Goal: Obtain resource: Download file/media

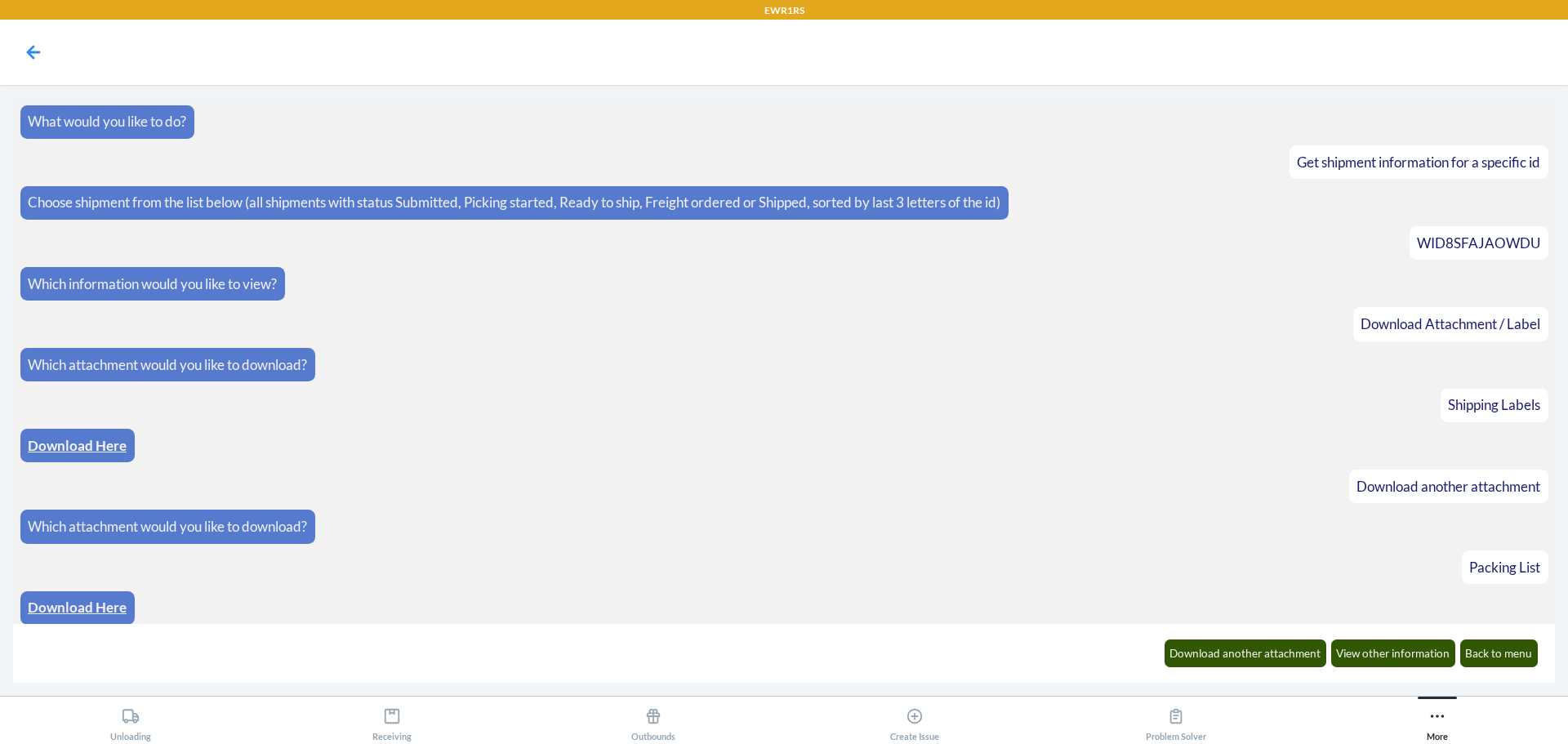
scroll to position [575, 0]
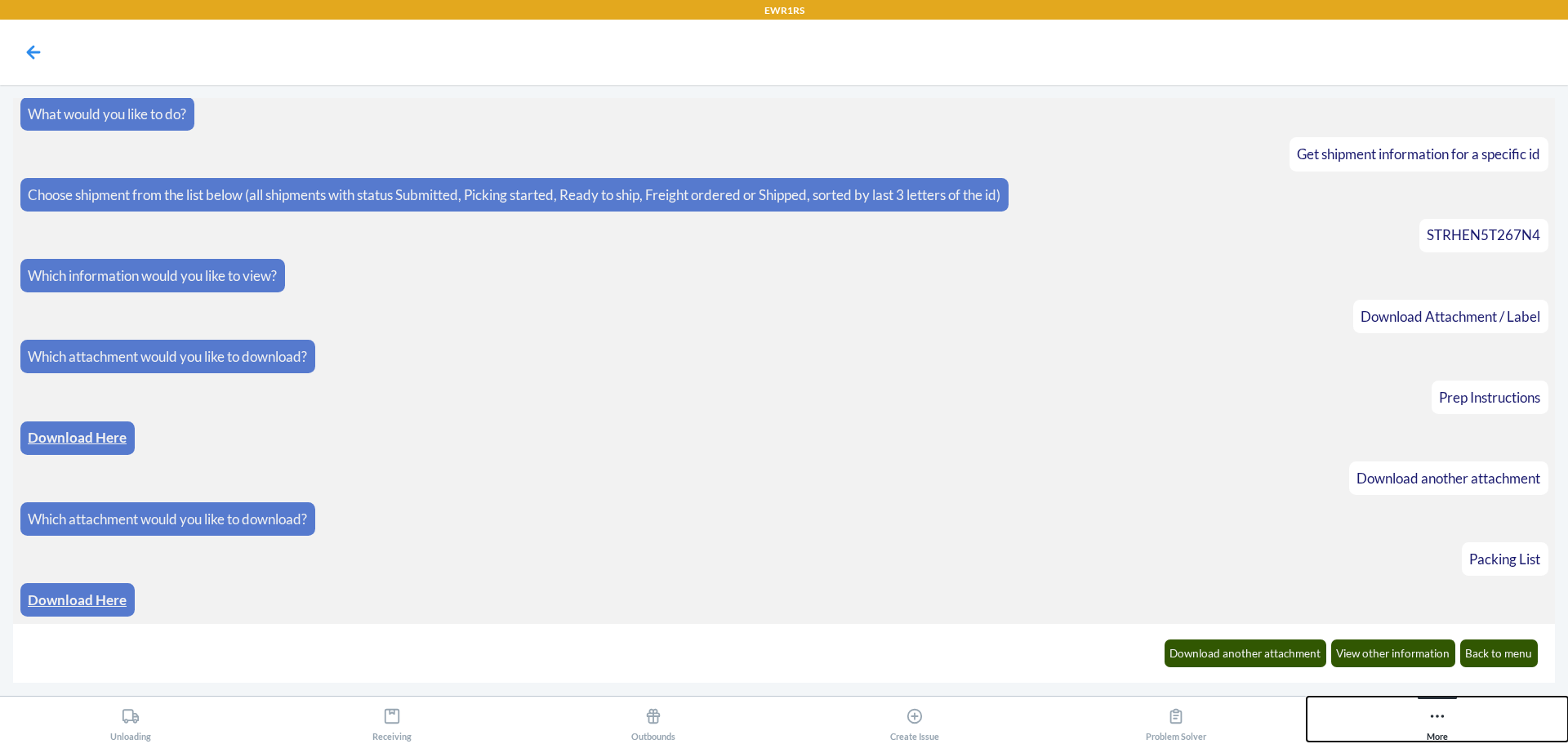
click at [1447, 715] on div "More" at bounding box center [1438, 721] width 21 height 41
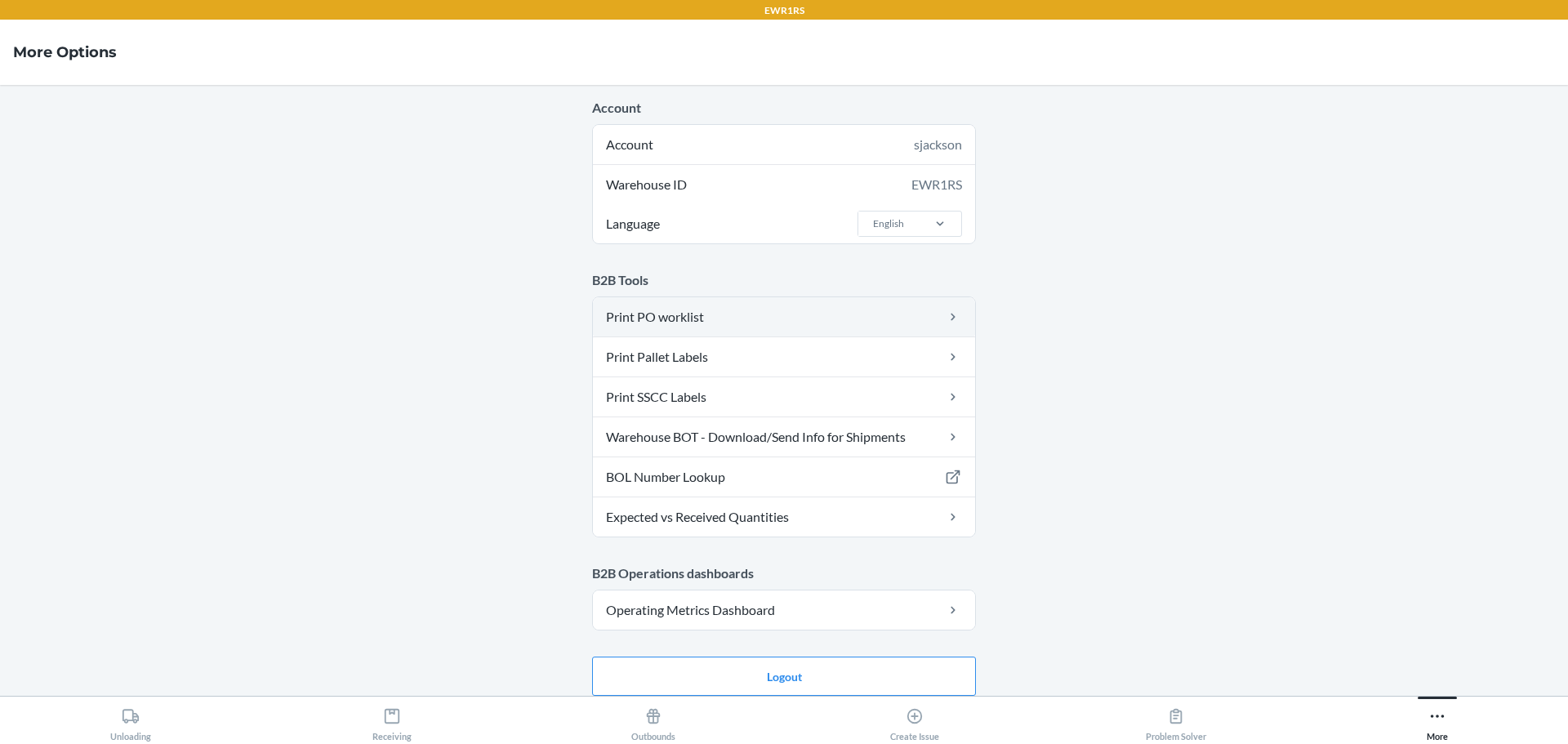
click at [859, 314] on link "Print PO worklist" at bounding box center [783, 317] width 382 height 39
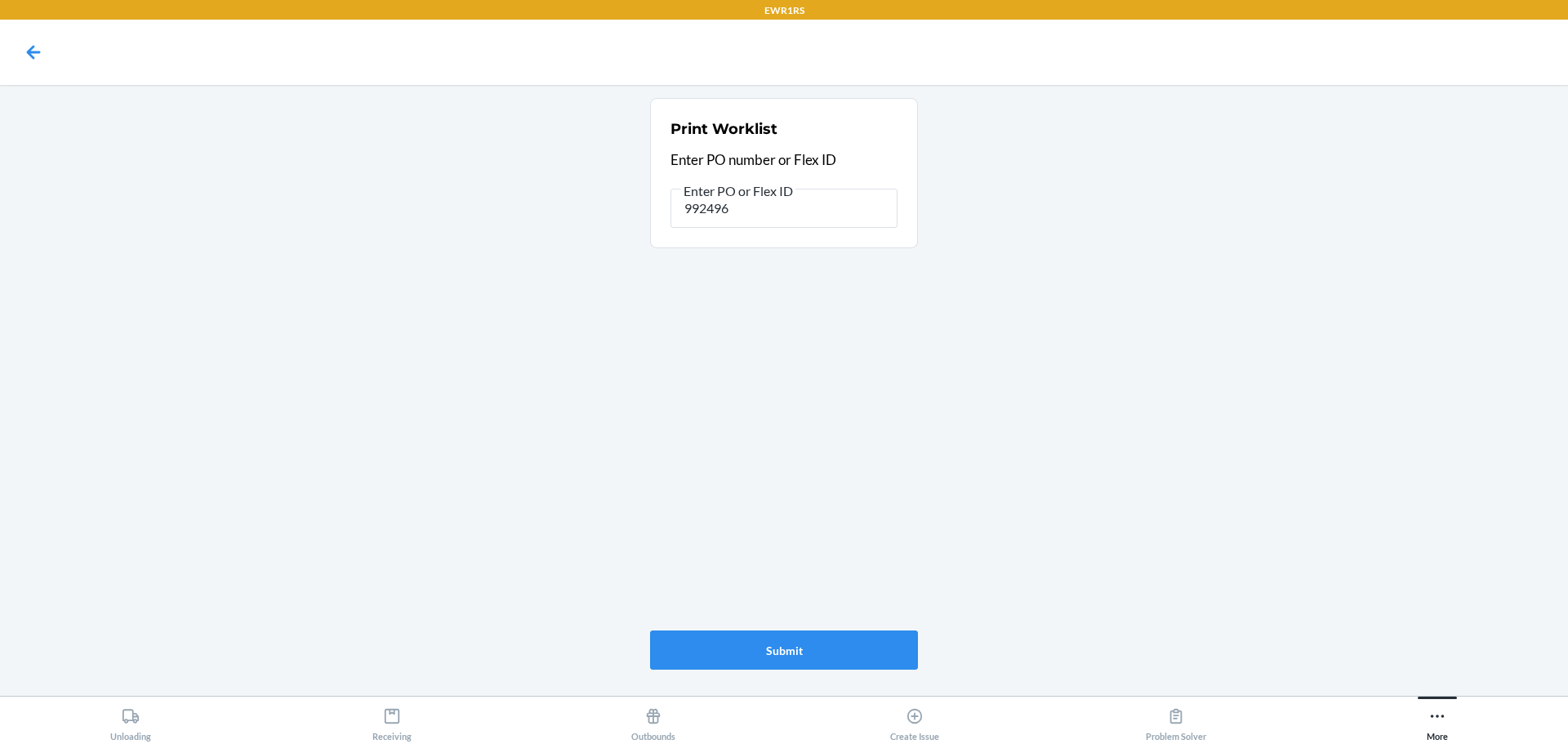
type input "9924965"
click at [1436, 720] on icon at bounding box center [1437, 716] width 18 height 18
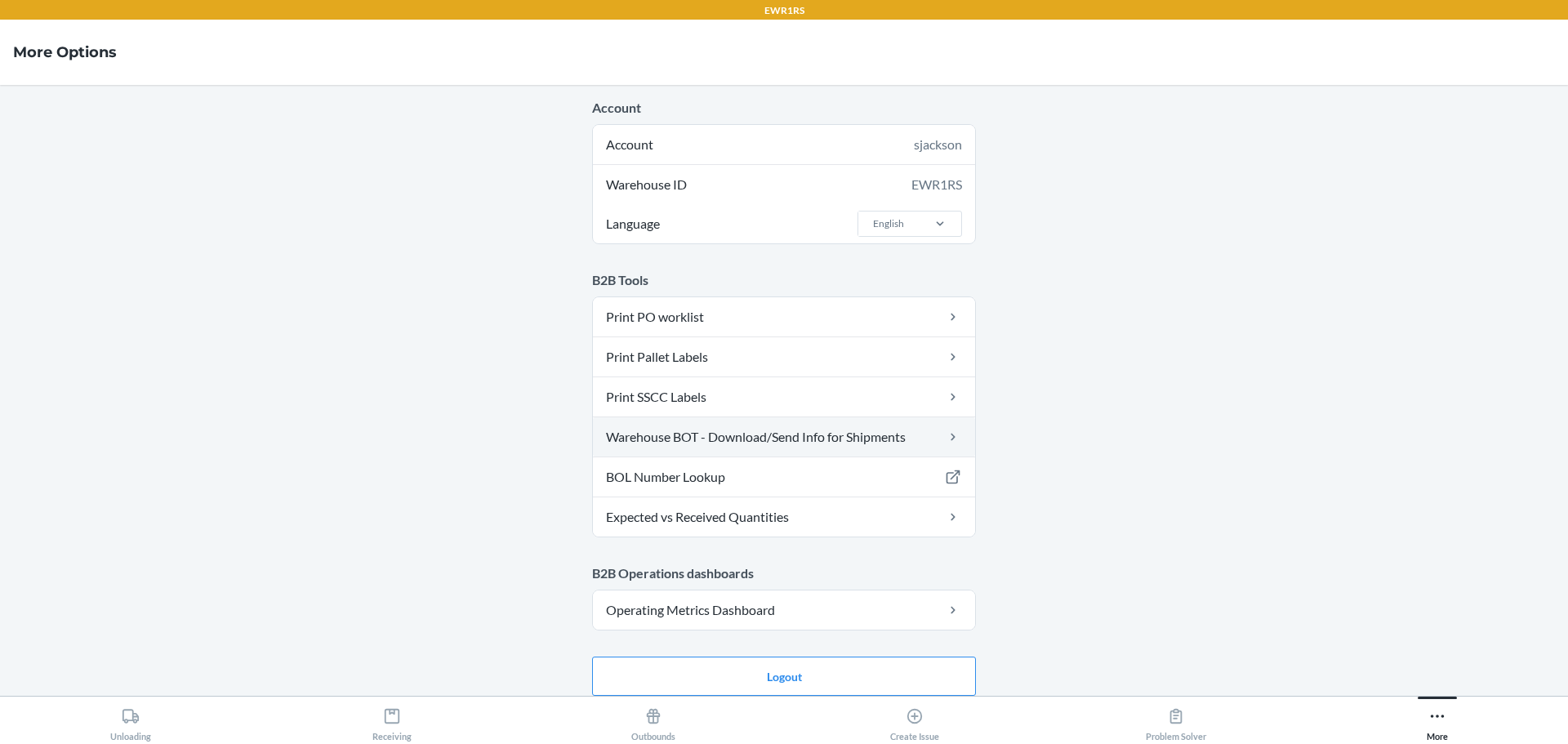
click at [868, 439] on link "Warehouse BOT - Download/Send Info for Shipments" at bounding box center [783, 437] width 382 height 39
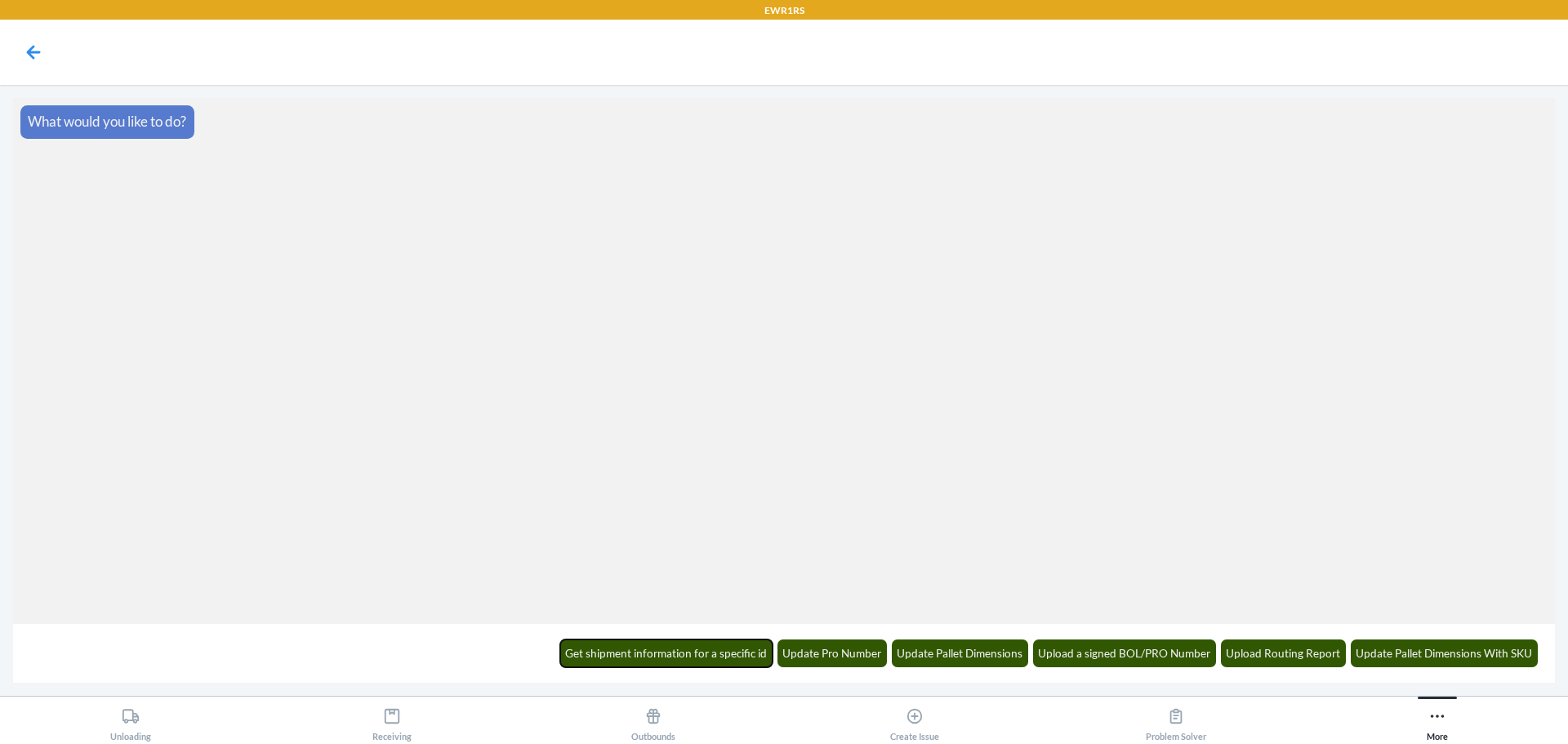
click at [654, 654] on button "Get shipment information for a specific id" at bounding box center [666, 653] width 213 height 28
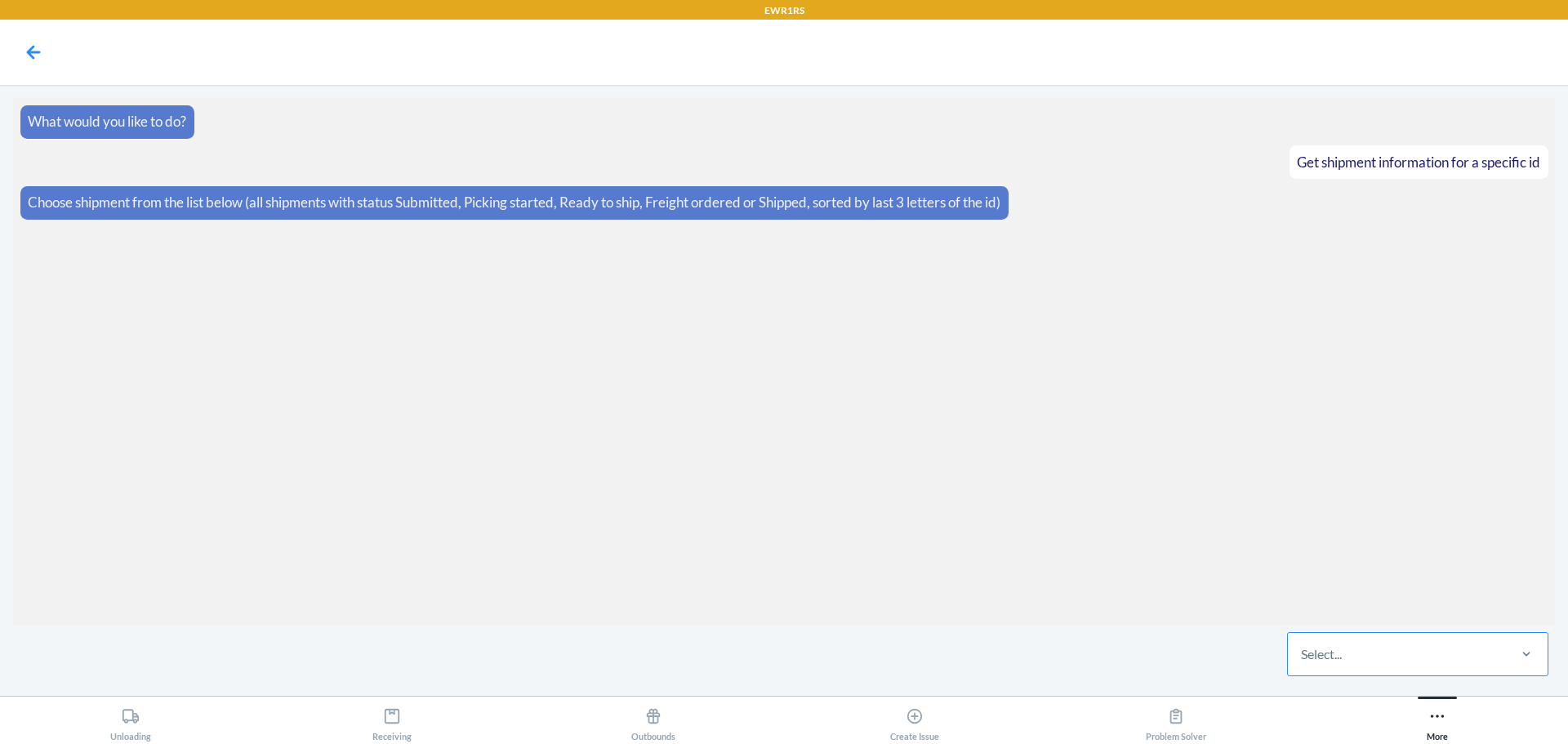
click at [1393, 651] on div "Select..." at bounding box center [1397, 654] width 217 height 42
click at [1303, 651] on input "Select..." at bounding box center [1302, 654] width 2 height 19
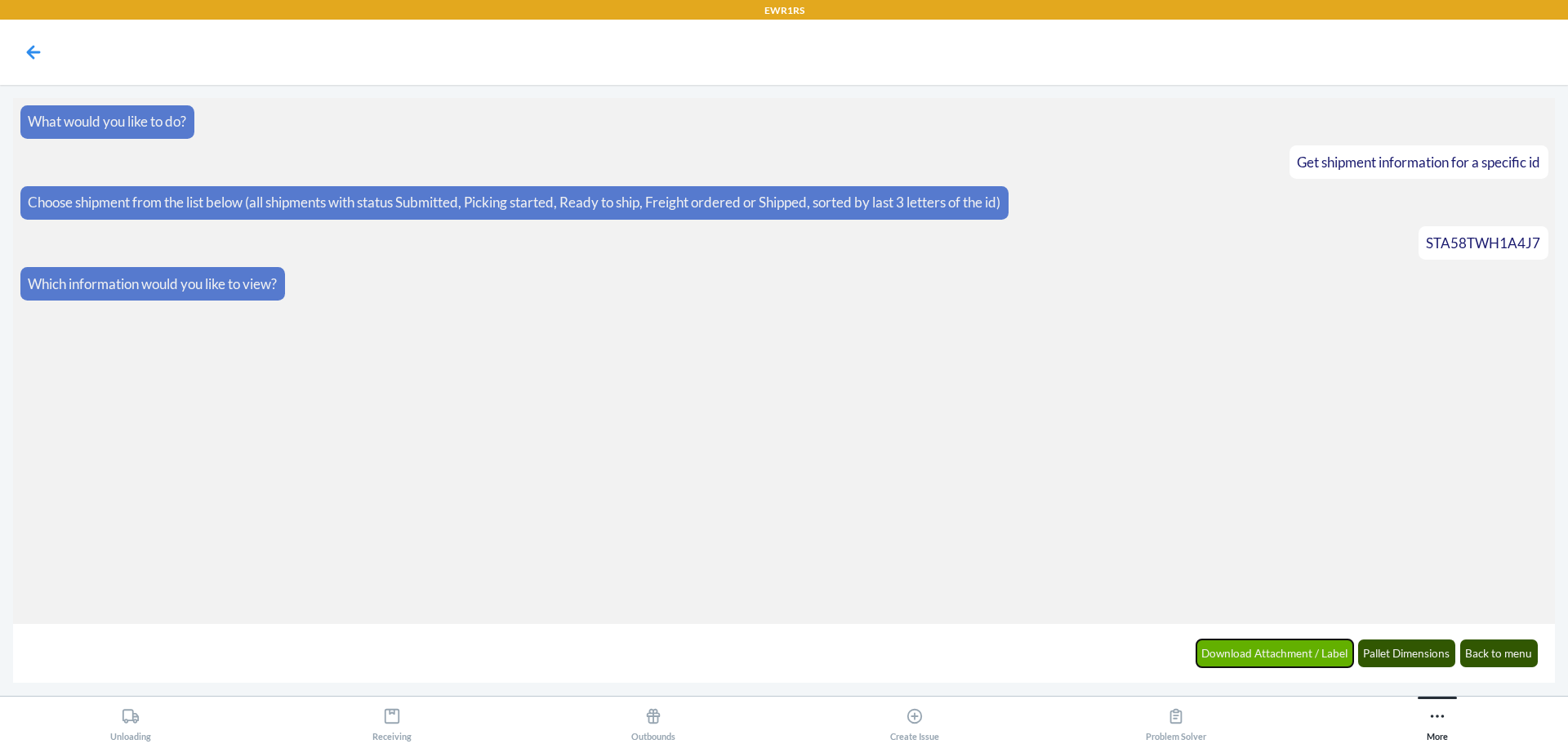
click at [1270, 663] on button "Download Attachment / Label" at bounding box center [1275, 653] width 158 height 28
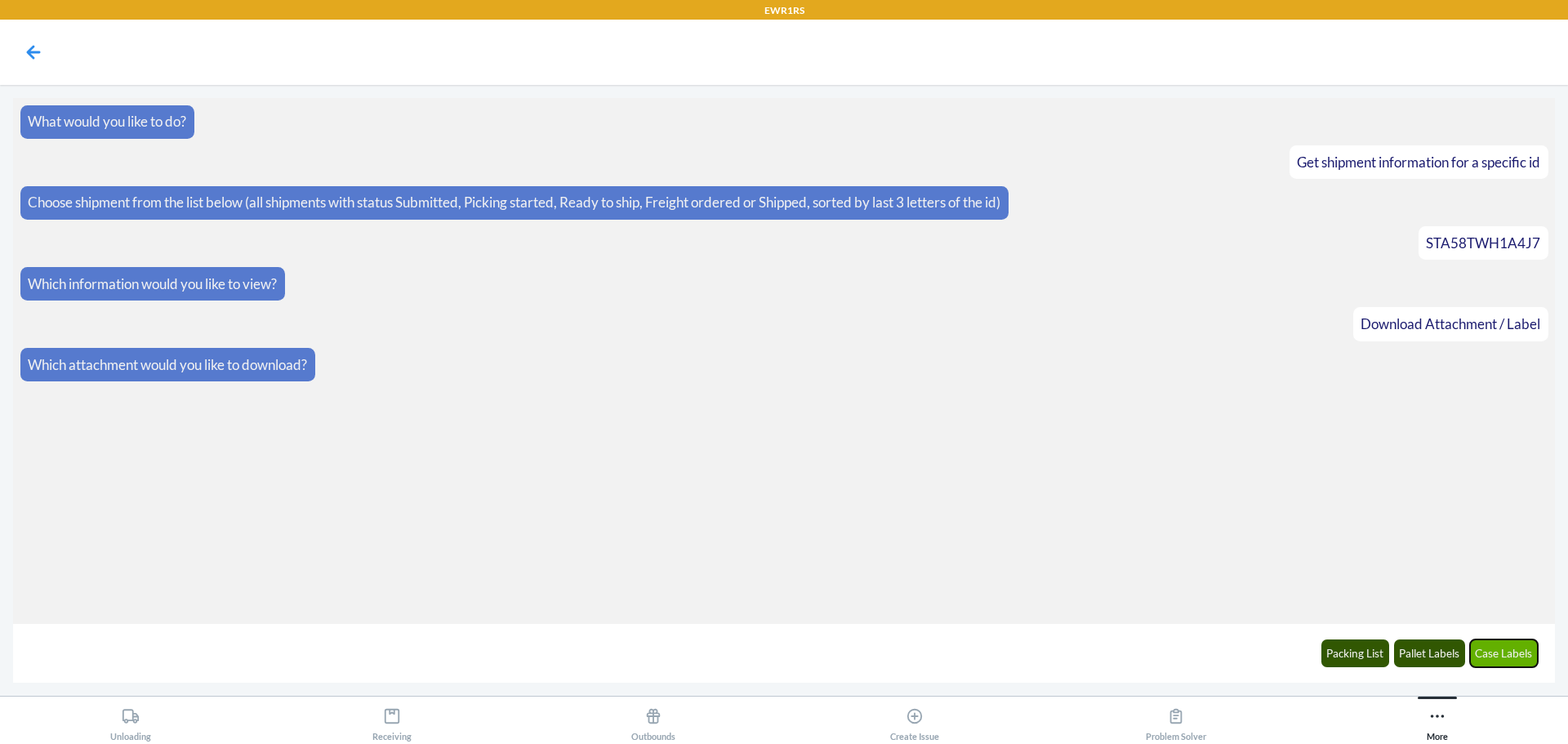
click at [1522, 656] on button "Case Labels" at bounding box center [1505, 653] width 69 height 28
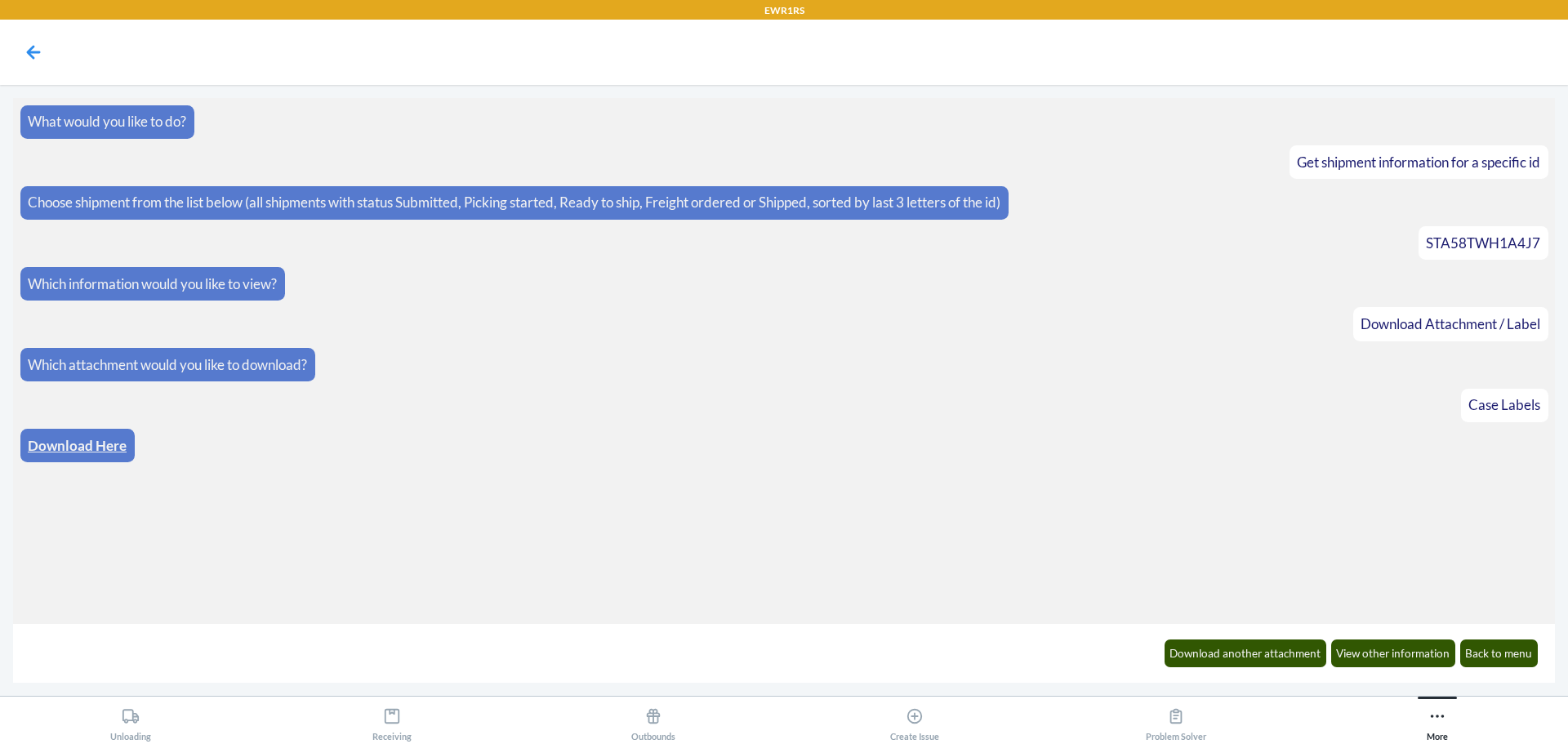
click at [53, 444] on link "Download Here" at bounding box center [77, 445] width 99 height 17
